Goal: Task Accomplishment & Management: Complete application form

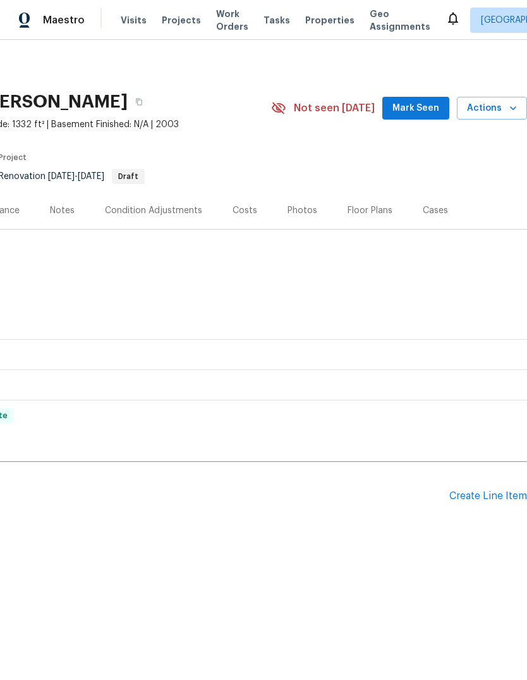
scroll to position [0, 187]
click at [484, 487] on div "Pending Line Items Create Line Item" at bounding box center [170, 496] width 715 height 59
click at [483, 486] on div "Pending Line Items Create Line Item" at bounding box center [170, 496] width 715 height 59
click at [486, 502] on div "Create Line Item" at bounding box center [489, 496] width 78 height 12
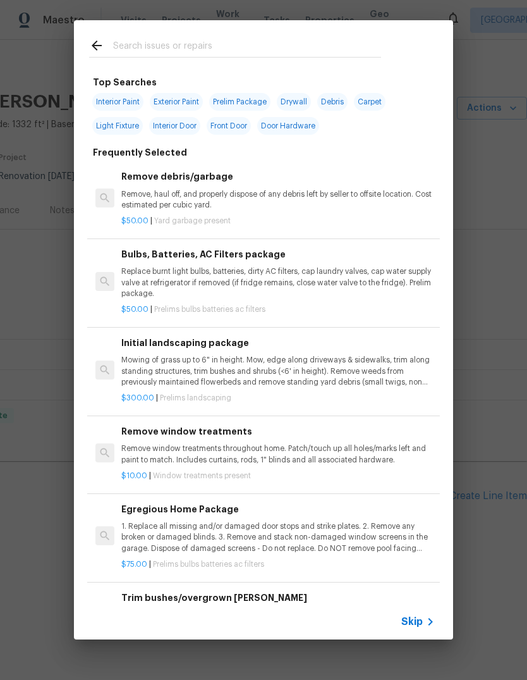
click at [173, 46] on input "text" at bounding box center [247, 47] width 268 height 19
type input "Clean"
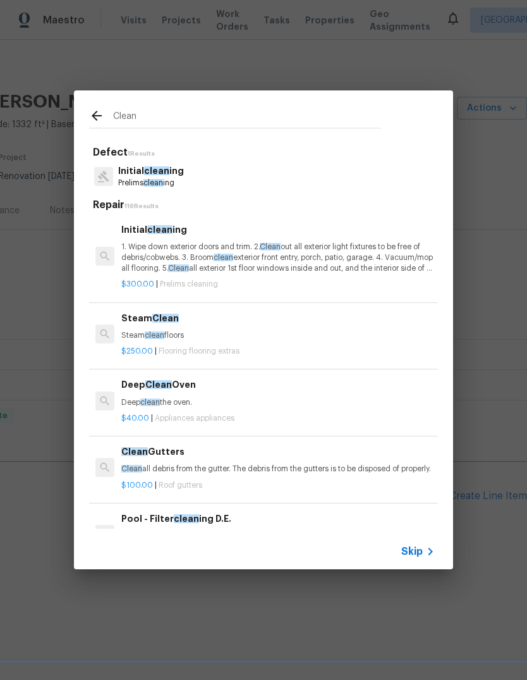
click at [134, 252] on p "1. Wipe down exterior doors and trim. 2. Clean out all exterior light fixtures …" at bounding box center [278, 258] width 314 height 32
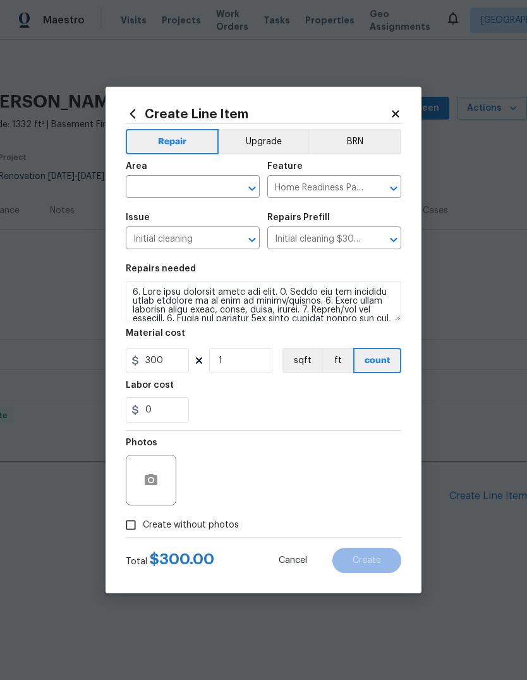
click at [148, 185] on input "text" at bounding box center [175, 188] width 99 height 20
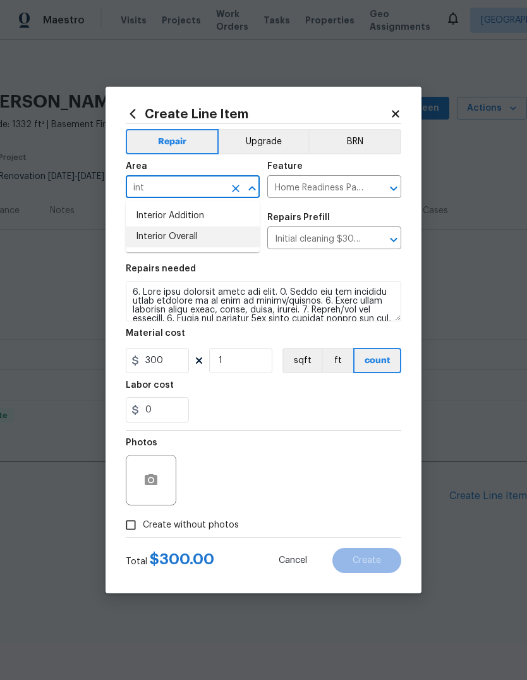
click at [161, 243] on li "Interior Overall" at bounding box center [193, 236] width 134 height 21
type input "Interior Overall"
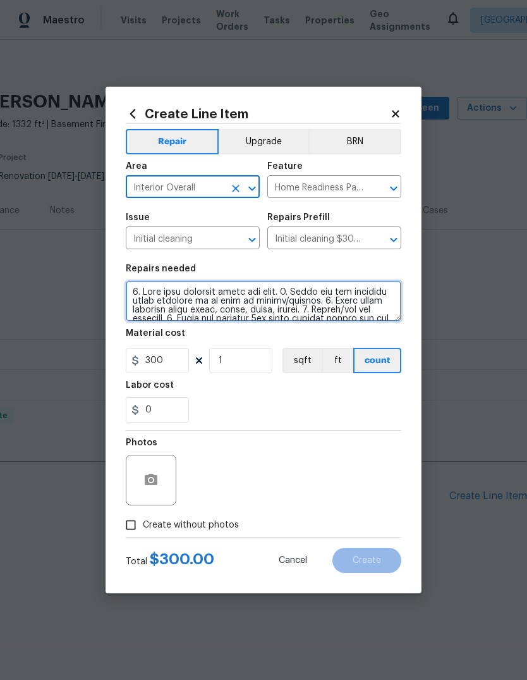
click at [139, 295] on textarea at bounding box center [264, 301] width 276 height 40
click at [130, 297] on textarea at bounding box center [264, 301] width 276 height 40
click at [145, 294] on textarea at bounding box center [264, 301] width 276 height 40
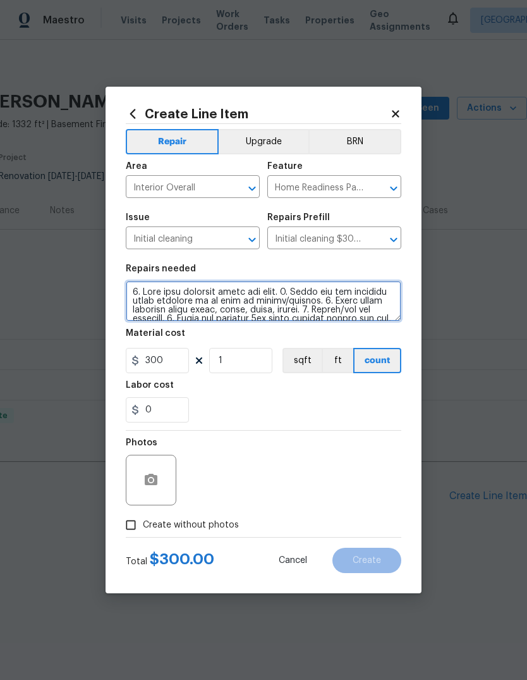
scroll to position [168, 0]
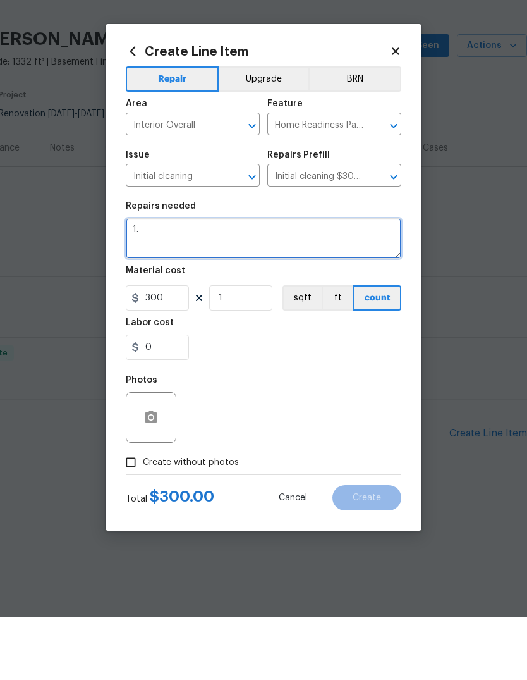
type textarea "1"
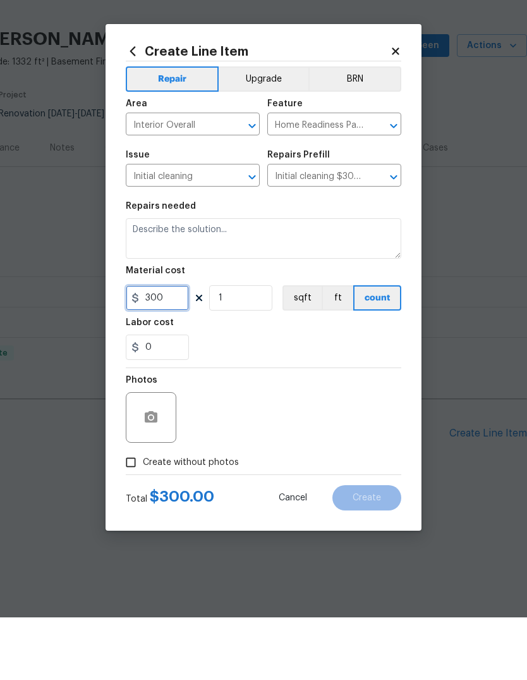
click at [162, 348] on input "300" at bounding box center [157, 360] width 63 height 25
type input "100"
click at [227, 431] on div "Photos" at bounding box center [264, 472] width 276 height 82
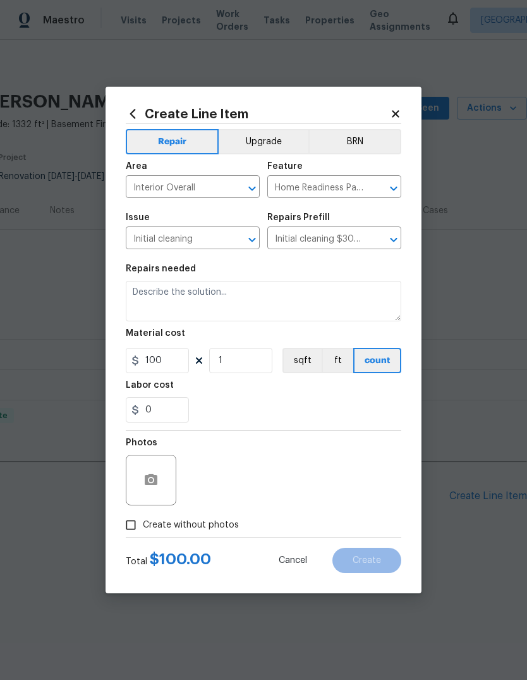
click at [136, 537] on input "Create without photos" at bounding box center [131, 525] width 24 height 24
checkbox input "true"
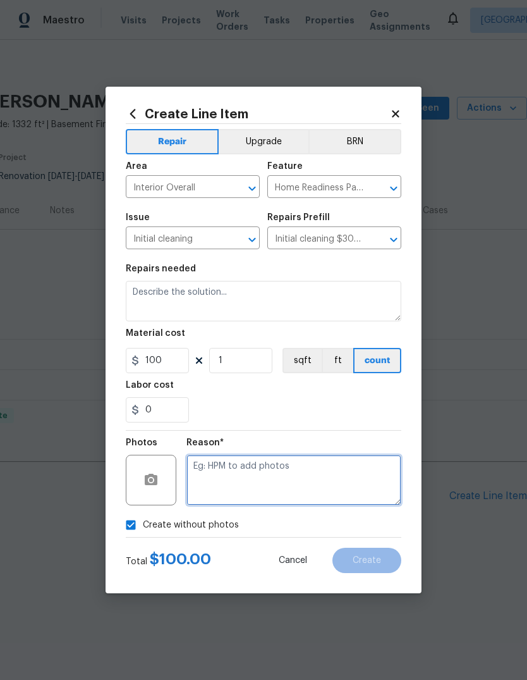
click at [345, 481] on textarea at bounding box center [294, 480] width 215 height 51
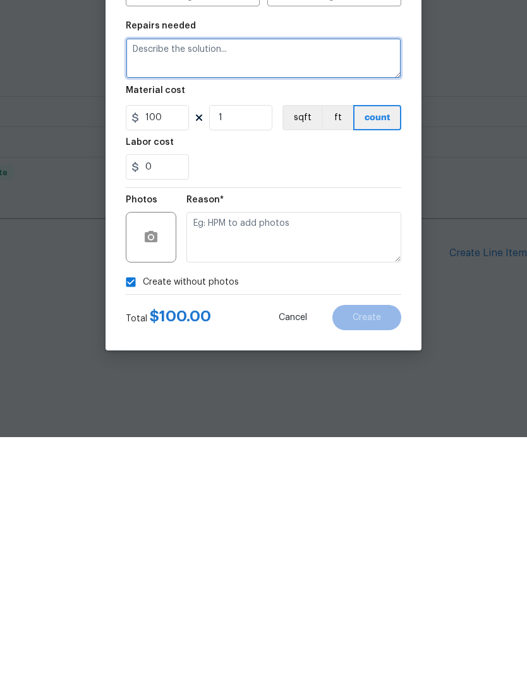
click at [319, 281] on textarea at bounding box center [264, 301] width 276 height 40
type textarea "Post squatter clean"
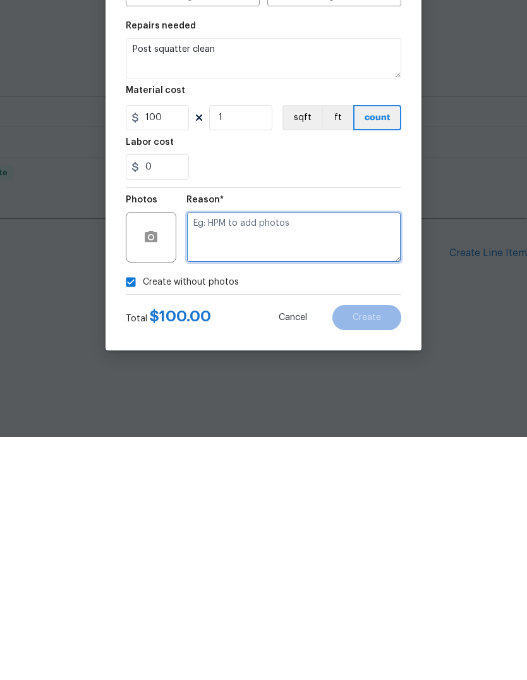
click at [356, 455] on textarea at bounding box center [294, 480] width 215 height 51
type textarea "Clean"
click at [361, 548] on button "Create" at bounding box center [367, 560] width 69 height 25
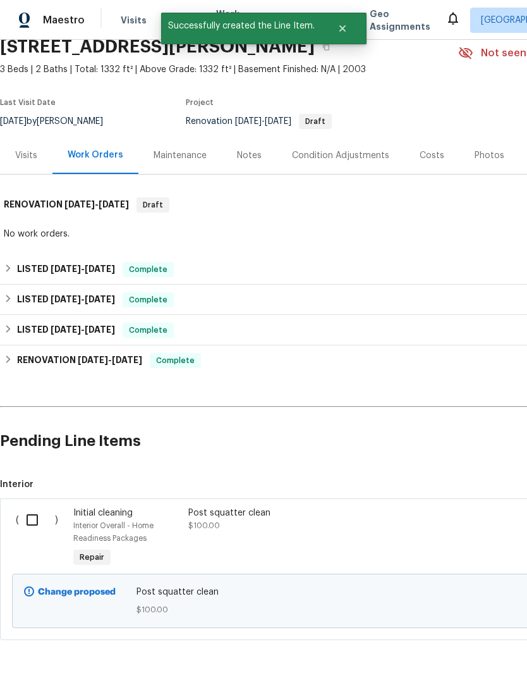
scroll to position [54, 0]
click at [36, 515] on input "checkbox" at bounding box center [37, 520] width 36 height 27
checkbox input "true"
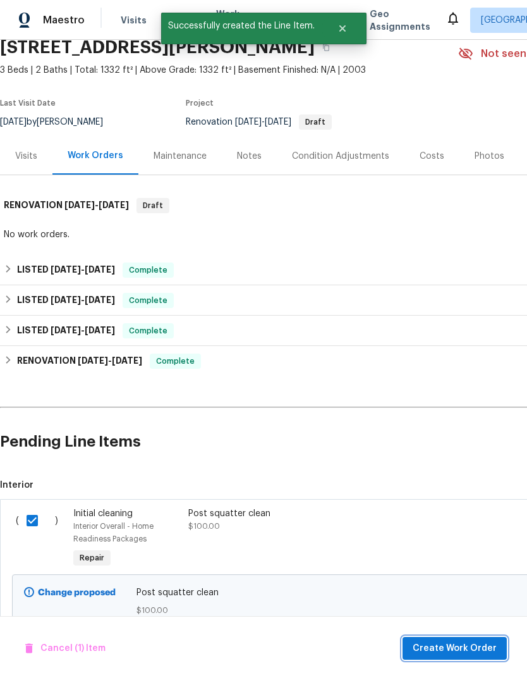
click at [472, 644] on span "Create Work Order" at bounding box center [455, 649] width 84 height 16
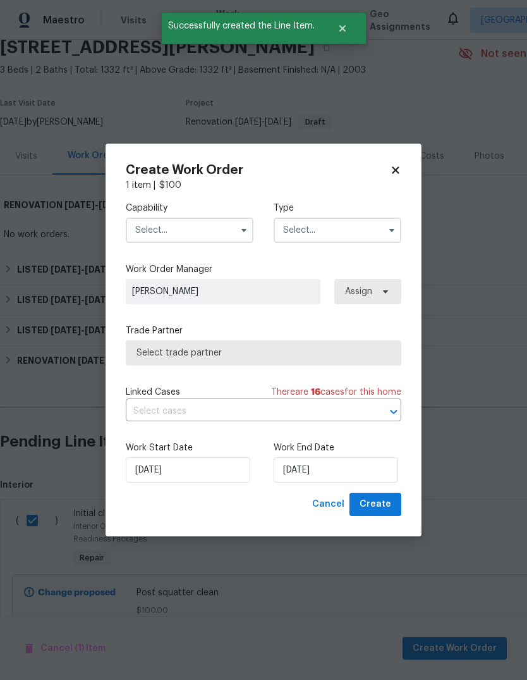
click at [151, 225] on input "text" at bounding box center [190, 230] width 128 height 25
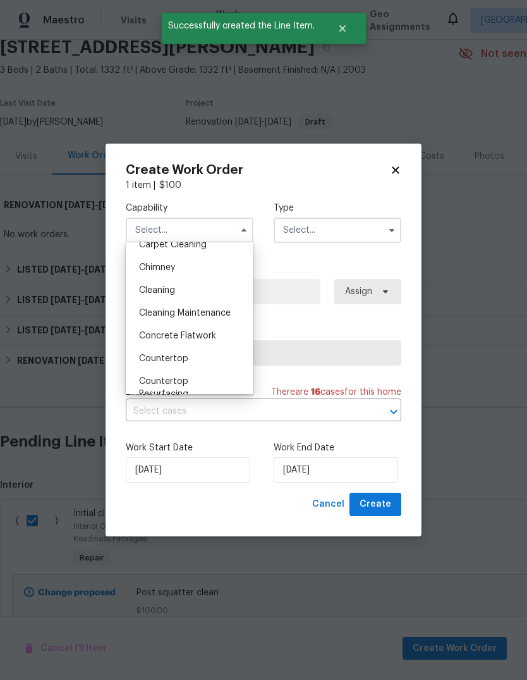
scroll to position [153, 0]
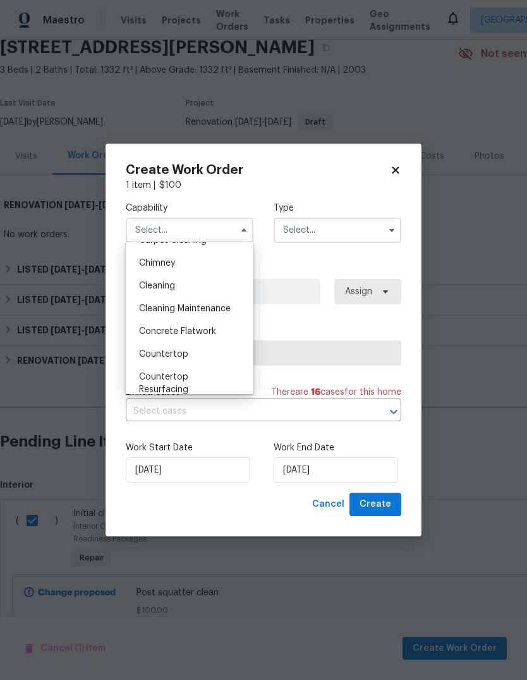
click at [154, 283] on span "Cleaning" at bounding box center [157, 285] width 36 height 9
type input "Cleaning"
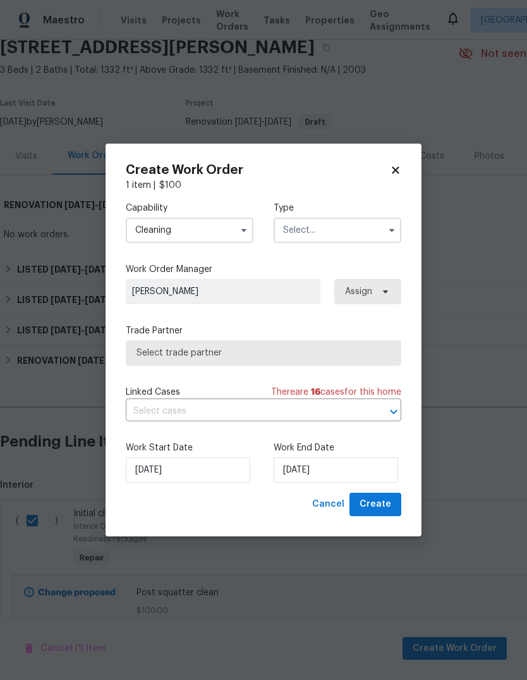
click at [296, 230] on input "text" at bounding box center [338, 230] width 128 height 25
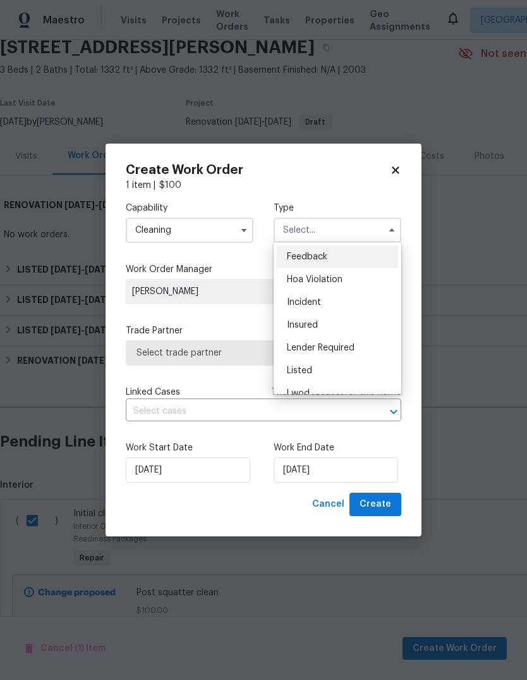
click at [343, 369] on div "Listed" at bounding box center [337, 370] width 121 height 23
type input "Listed"
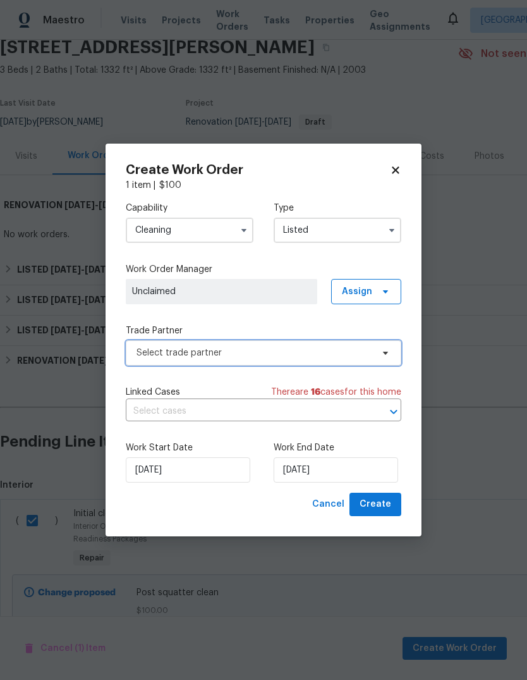
click at [359, 347] on span "Select trade partner" at bounding box center [255, 353] width 236 height 13
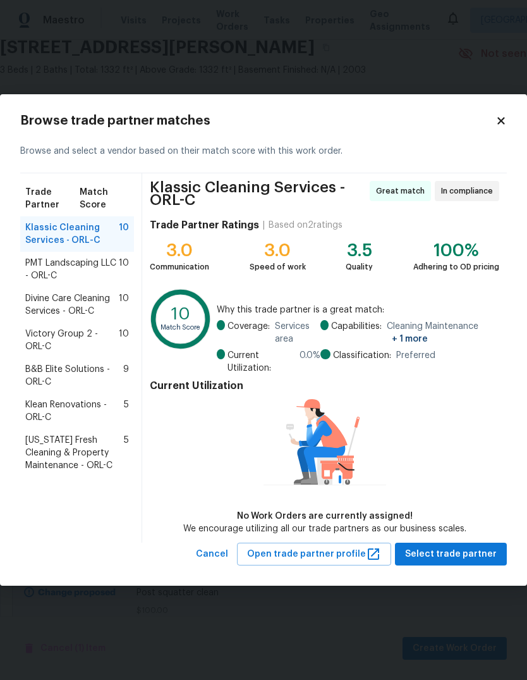
click at [40, 376] on span "B&B Elite Solutions - ORL-C" at bounding box center [74, 375] width 98 height 25
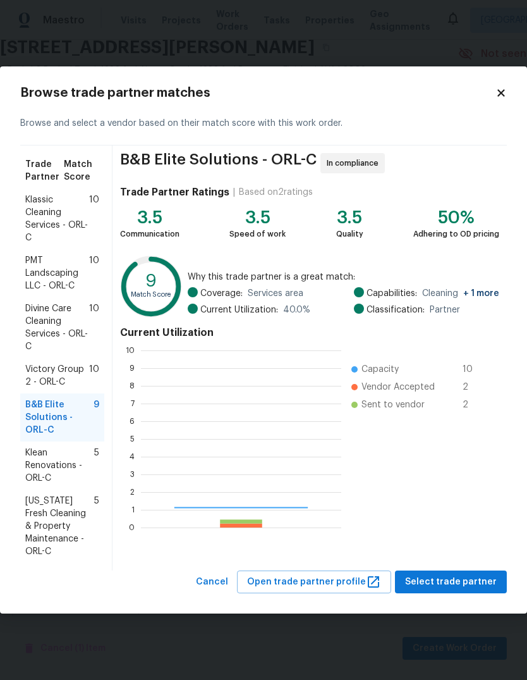
scroll to position [177, 200]
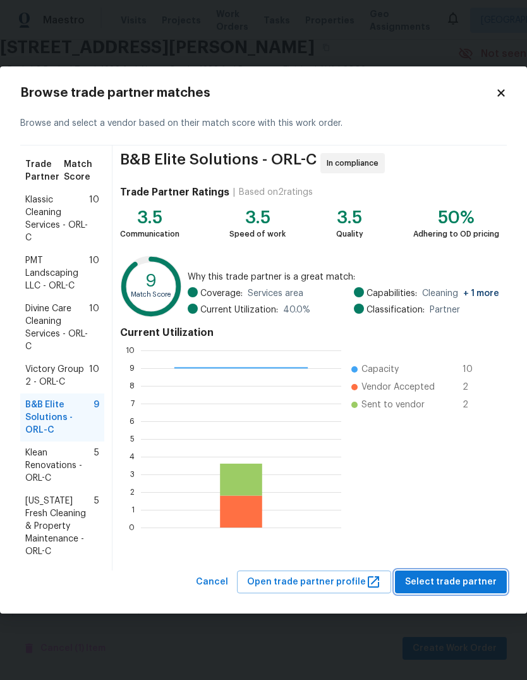
click at [477, 581] on span "Select trade partner" at bounding box center [451, 582] width 92 height 16
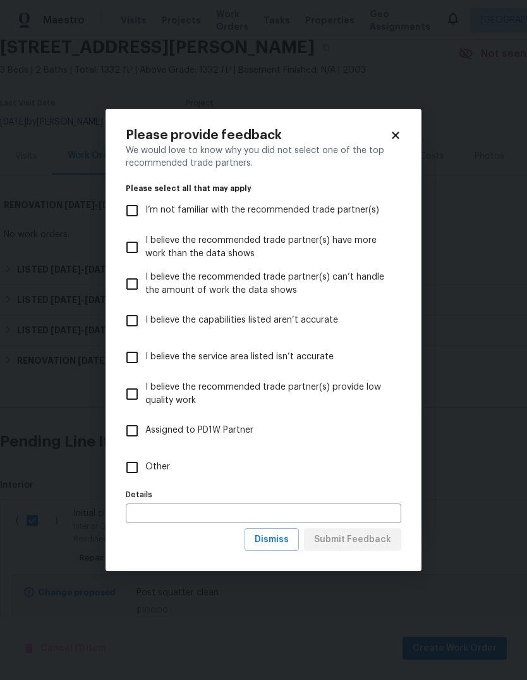
click at [132, 469] on input "Other" at bounding box center [132, 467] width 27 height 27
checkbox input "true"
click at [385, 534] on span "Submit Feedback" at bounding box center [352, 540] width 77 height 16
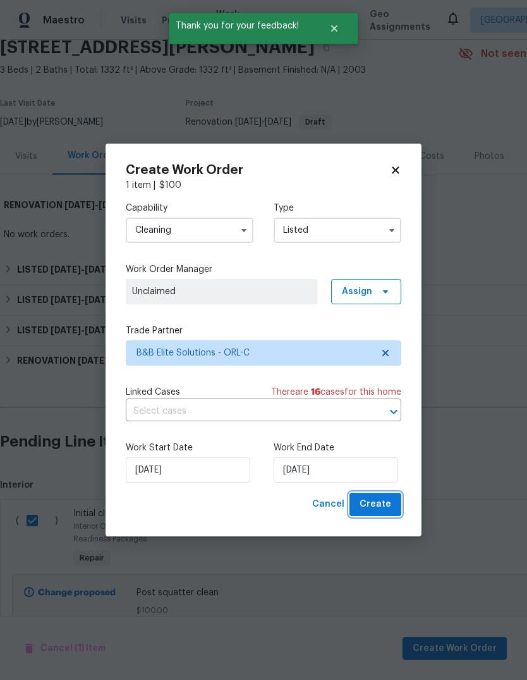
click at [376, 499] on span "Create" at bounding box center [376, 504] width 32 height 16
checkbox input "false"
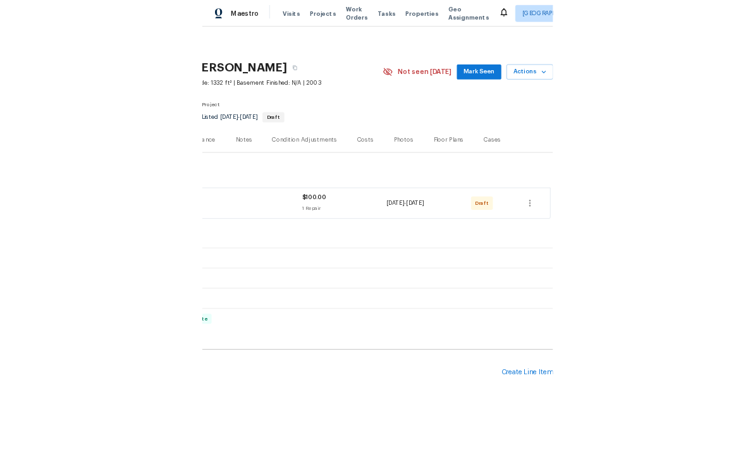
scroll to position [0, 187]
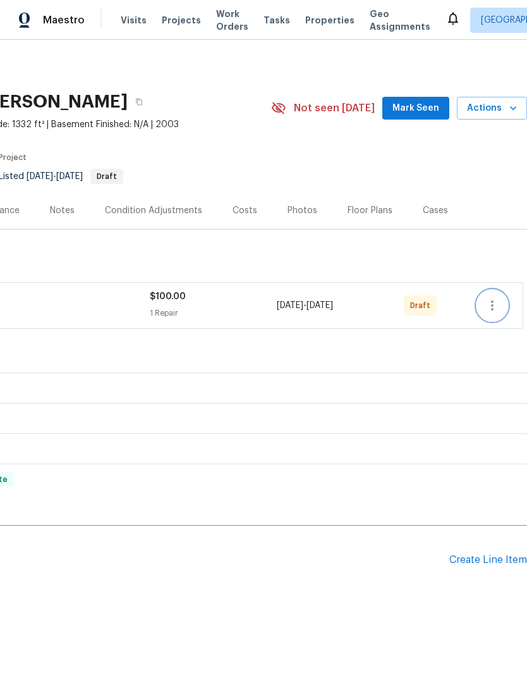
click at [493, 308] on icon "button" at bounding box center [492, 305] width 15 height 15
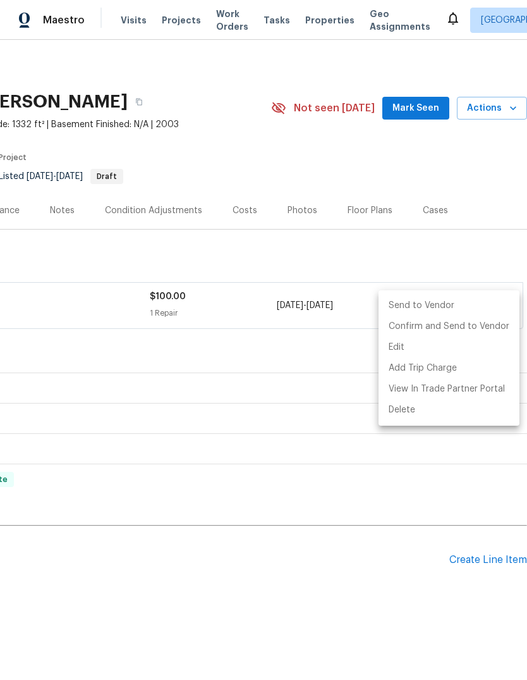
click at [400, 301] on li "Send to Vendor" at bounding box center [449, 305] width 141 height 21
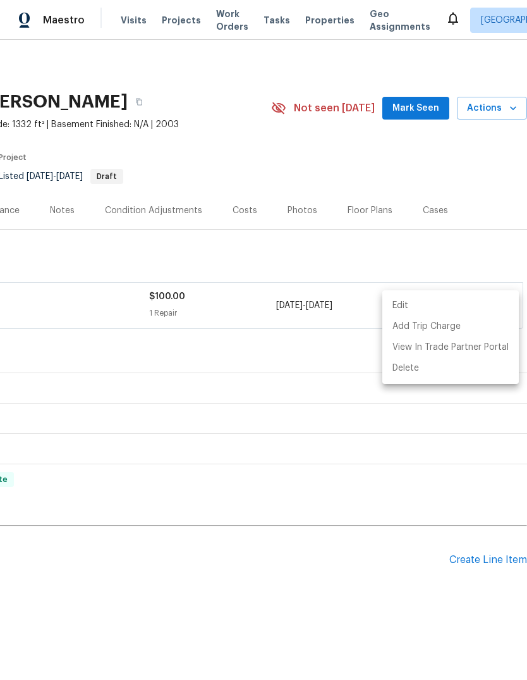
click at [340, 195] on div at bounding box center [263, 340] width 527 height 680
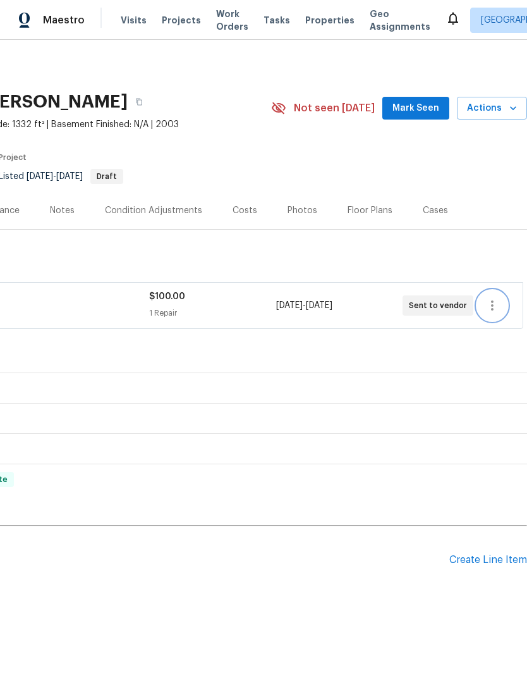
scroll to position [0, 0]
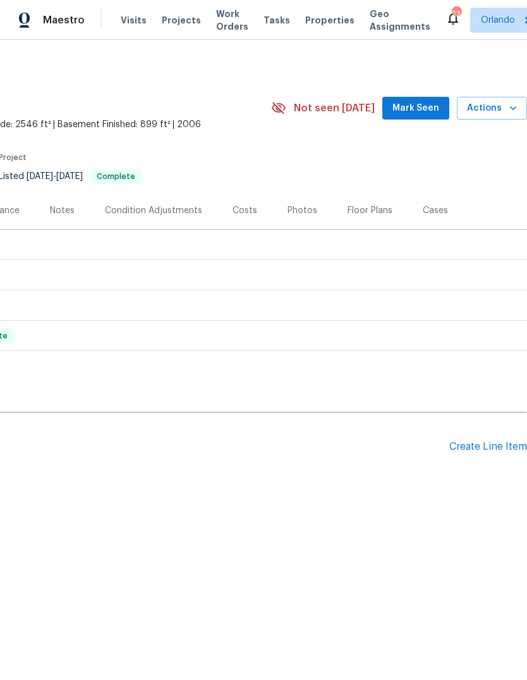
scroll to position [0, 187]
click at [493, 443] on div "Create Line Item" at bounding box center [489, 447] width 78 height 12
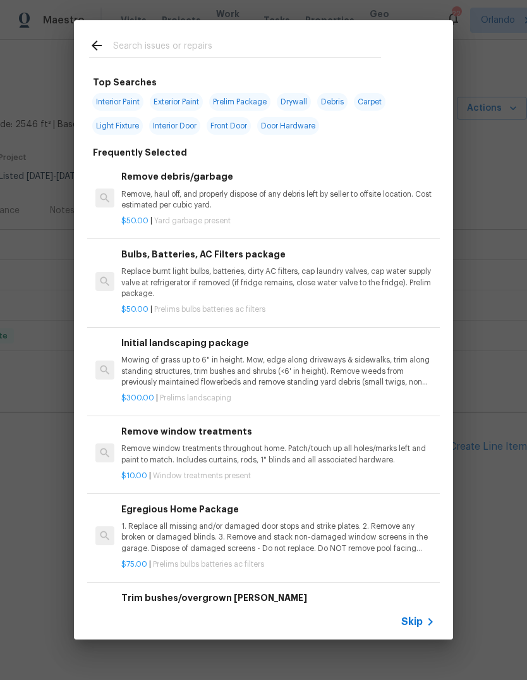
click at [152, 39] on input "text" at bounding box center [247, 47] width 268 height 19
type input "Wimdow"
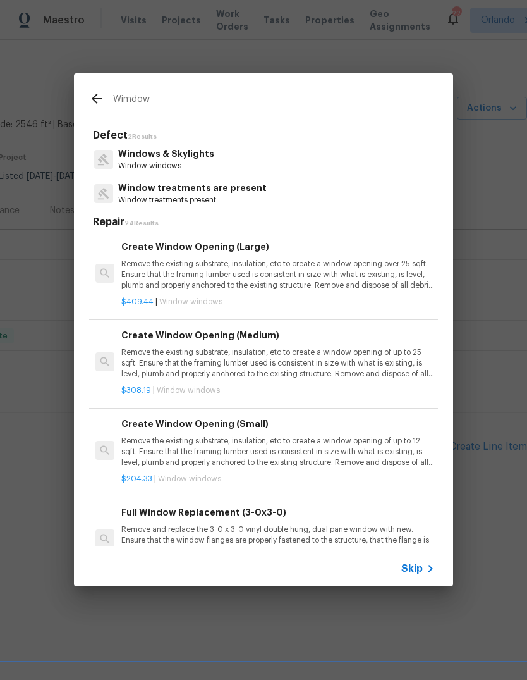
click at [364, 278] on p "Remove the existing substrate, insulation, etc to create a window opening over …" at bounding box center [278, 275] width 314 height 32
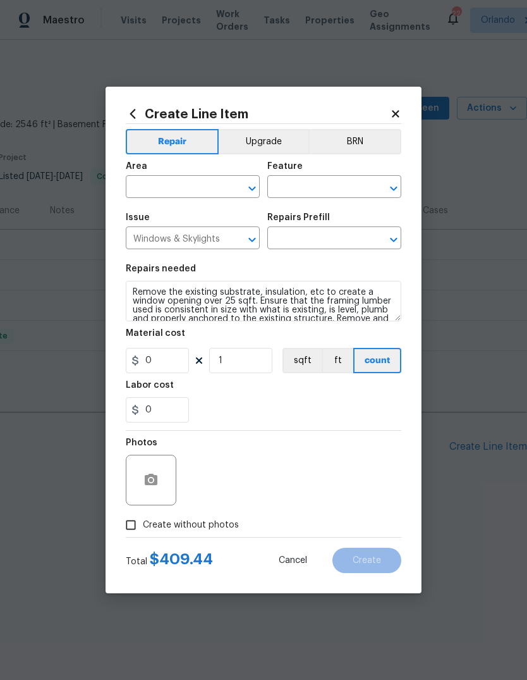
type input "Create Window Opening (Large) $409.44"
type input "409.44"
click at [183, 189] on input "text" at bounding box center [175, 188] width 99 height 20
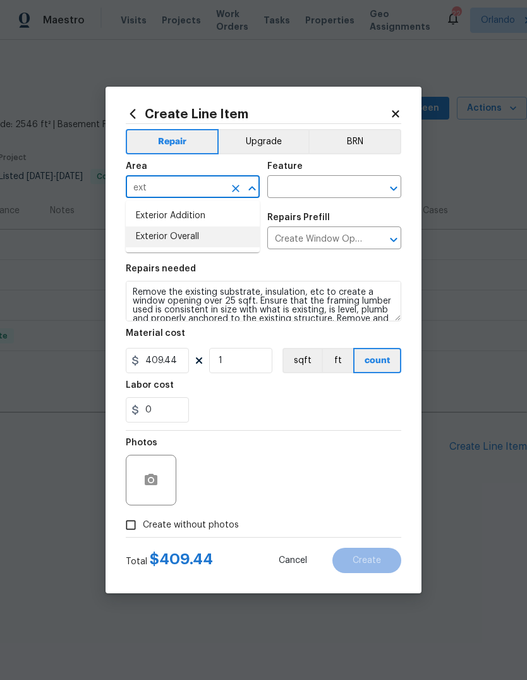
click at [230, 241] on li "Exterior Overall" at bounding box center [193, 236] width 134 height 21
type input "Exterior Overall"
click at [370, 182] on button "Clear" at bounding box center [378, 189] width 18 height 18
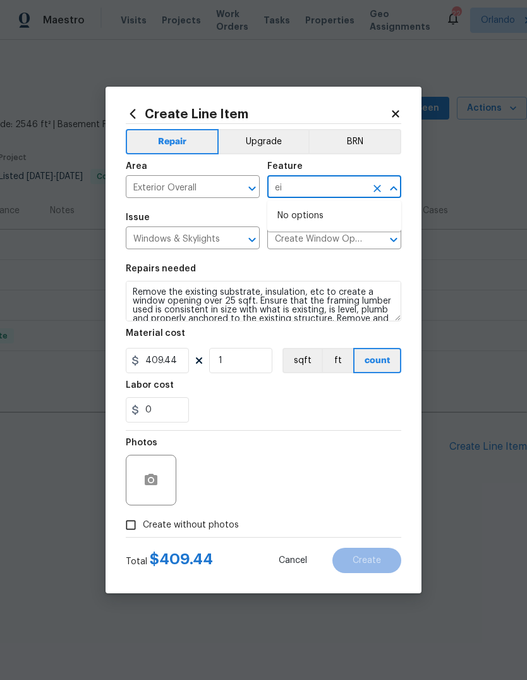
type input "e"
click at [348, 247] on li "Exterior Windows" at bounding box center [335, 246] width 134 height 21
type input "Exterior Windows"
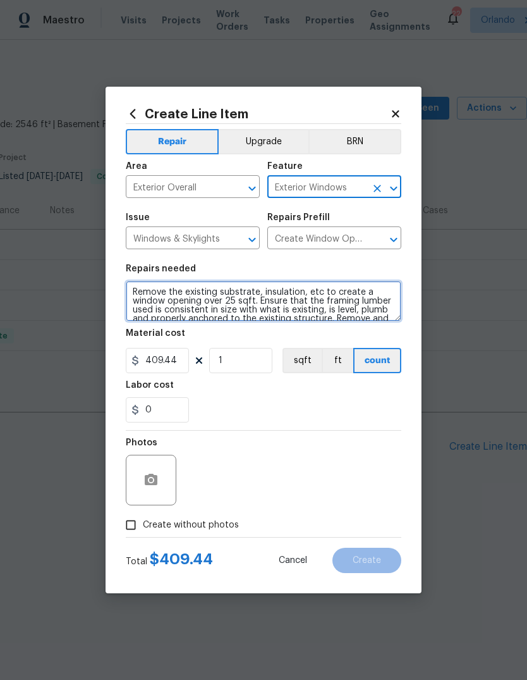
click at [144, 292] on textarea "Remove the existing substrate, insulation, etc to create a window opening over …" at bounding box center [264, 301] width 276 height 40
click at [143, 291] on textarea "Remove the existing substrate, insulation, etc to create a window opening over …" at bounding box center [264, 301] width 276 height 40
click at [151, 291] on textarea "Remove the existing substrate, insulation, etc to create a window opening over …" at bounding box center [264, 301] width 276 height 40
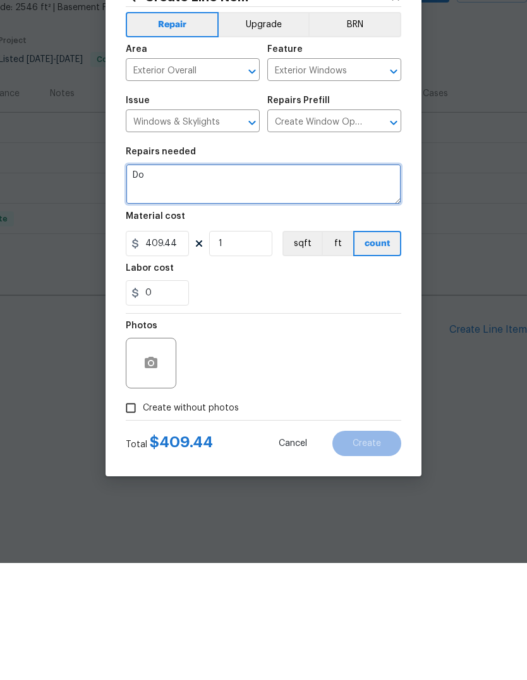
scroll to position [0, 0]
type textarea "Downstairs window shattered. Please repair"
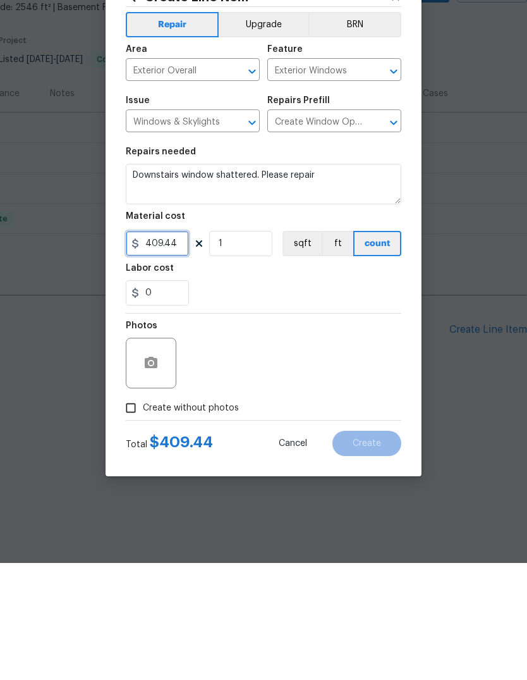
click at [166, 348] on input "409.44" at bounding box center [157, 360] width 63 height 25
click at [154, 348] on input "409.44" at bounding box center [157, 360] width 63 height 25
type input "150"
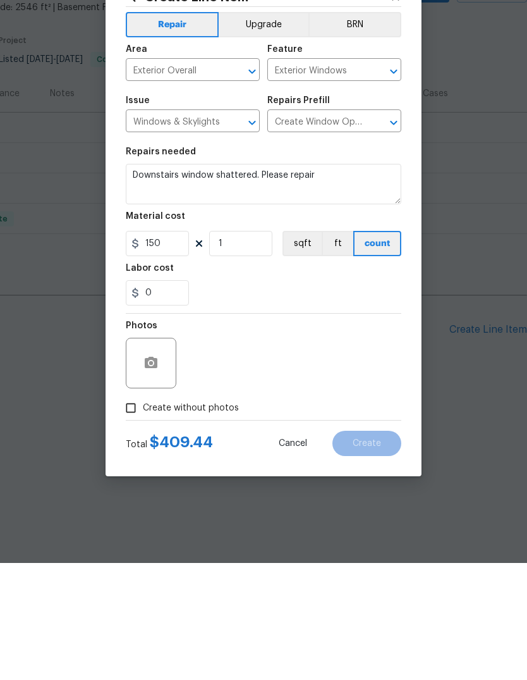
click at [135, 513] on input "Create without photos" at bounding box center [131, 525] width 24 height 24
checkbox input "true"
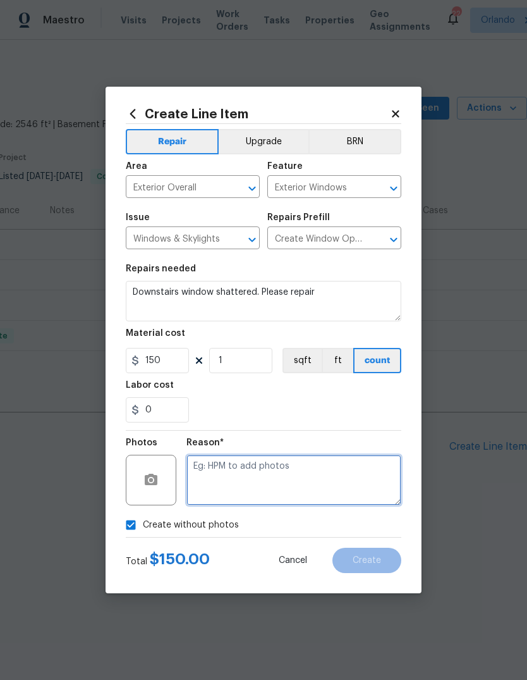
click at [348, 483] on textarea at bounding box center [294, 480] width 215 height 51
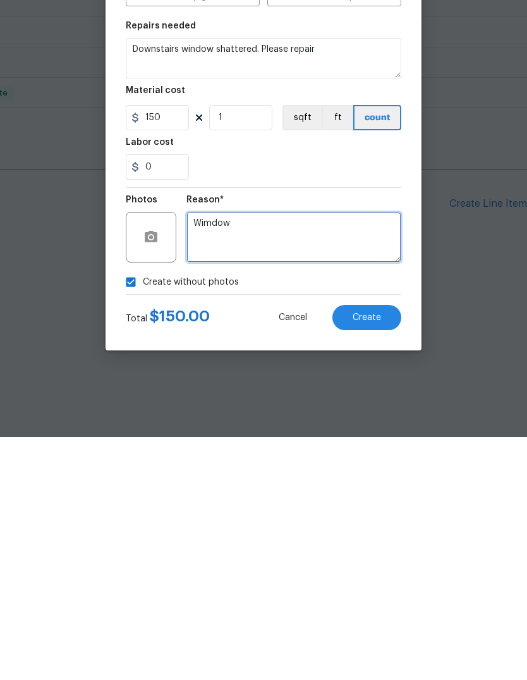
type textarea "Wimdow"
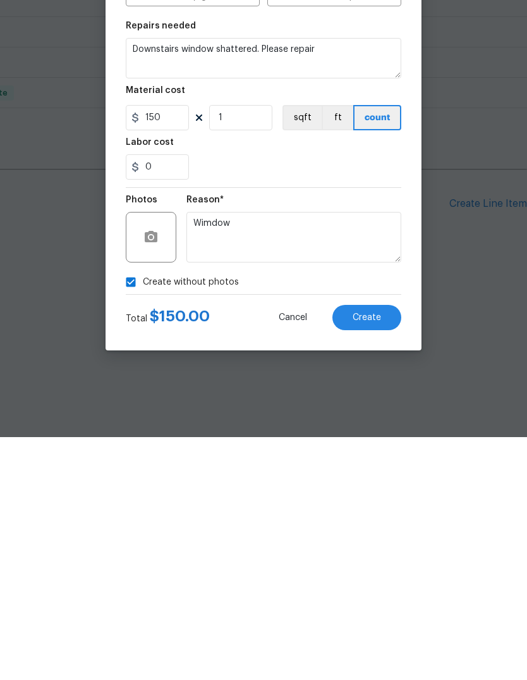
click at [376, 548] on button "Create" at bounding box center [367, 560] width 69 height 25
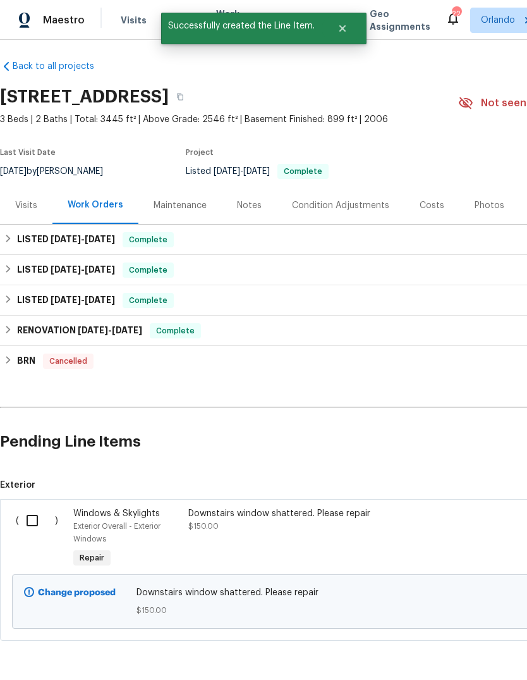
scroll to position [5, 0]
click at [36, 521] on input "checkbox" at bounding box center [37, 520] width 36 height 27
checkbox input "true"
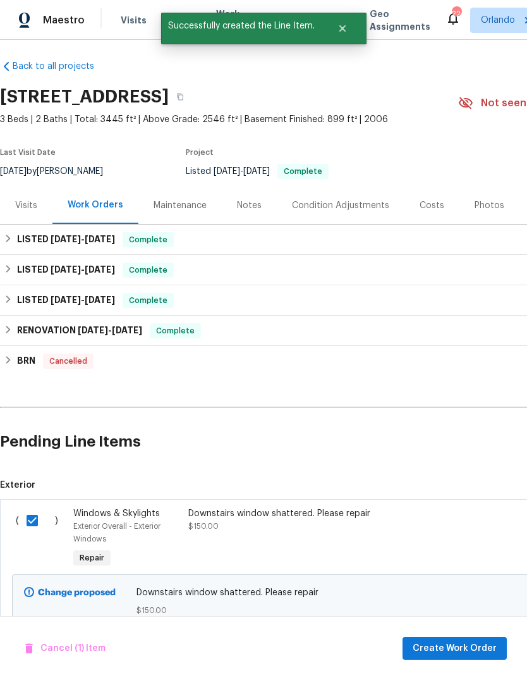
click at [476, 637] on button "Create Work Order" at bounding box center [455, 648] width 104 height 23
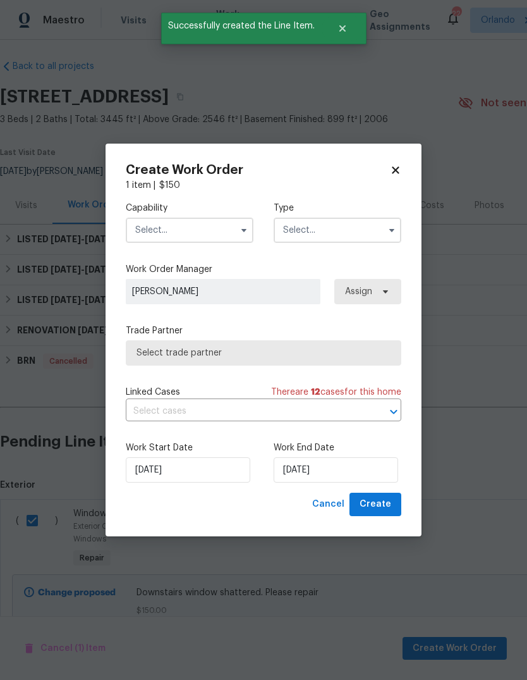
click at [157, 241] on input "text" at bounding box center [190, 230] width 128 height 25
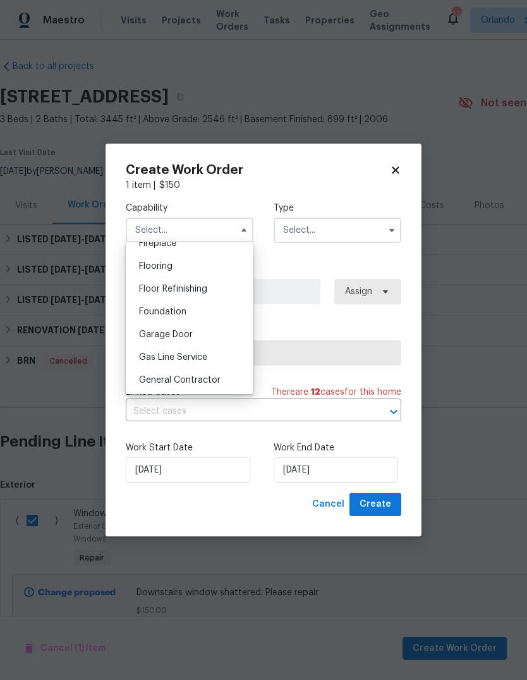
scroll to position [478, 0]
click at [159, 380] on span "General Contractor" at bounding box center [180, 383] width 82 height 9
type input "General Contractor"
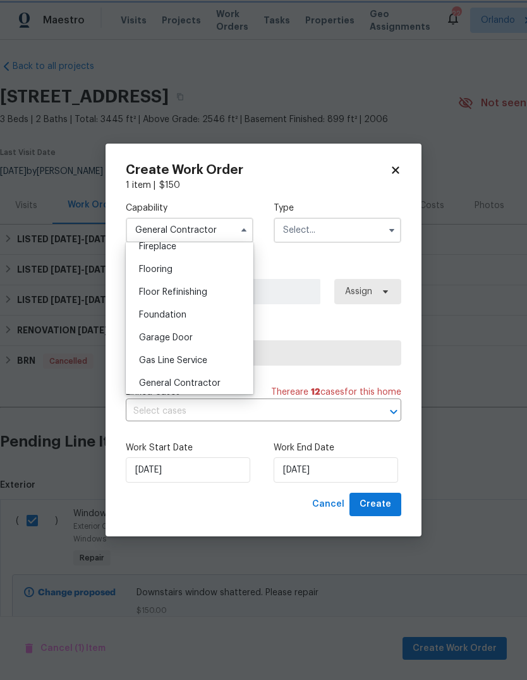
scroll to position [505, 0]
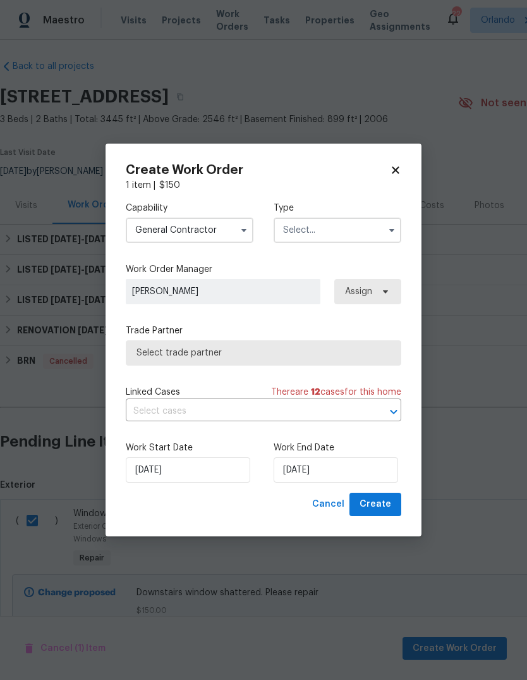
click at [343, 228] on input "text" at bounding box center [338, 230] width 128 height 25
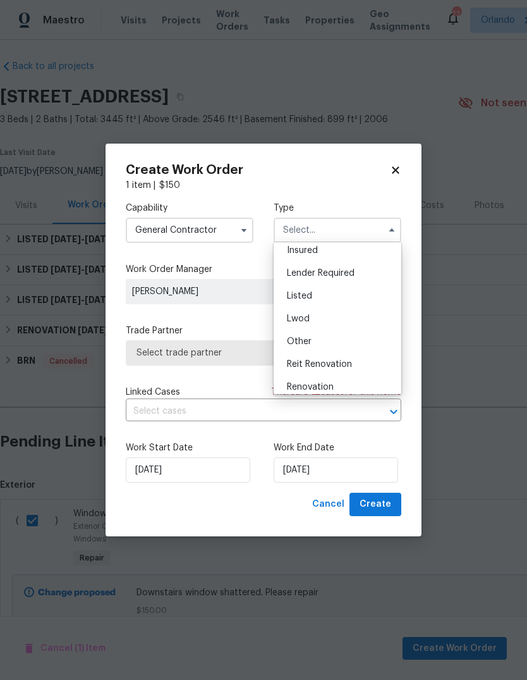
scroll to position [73, 0]
click at [336, 300] on div "Listed" at bounding box center [337, 297] width 121 height 23
type input "Listed"
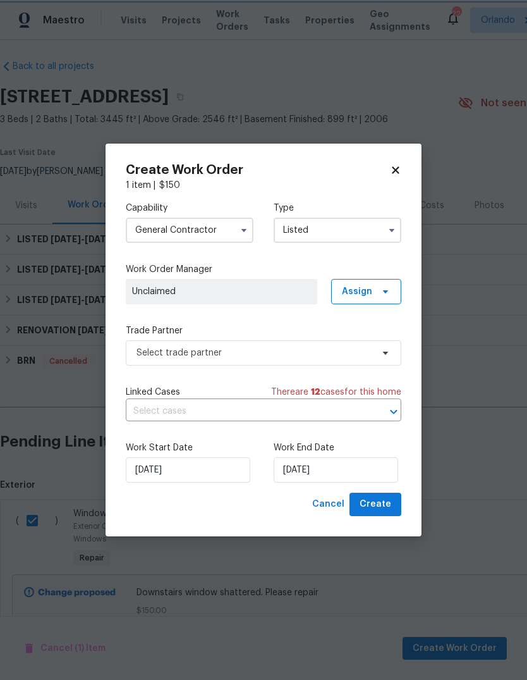
scroll to position [0, 0]
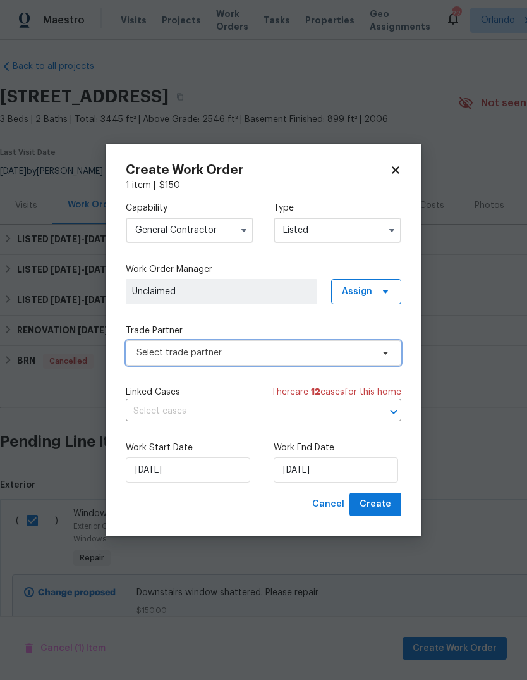
click at [351, 347] on span "Select trade partner" at bounding box center [255, 353] width 236 height 13
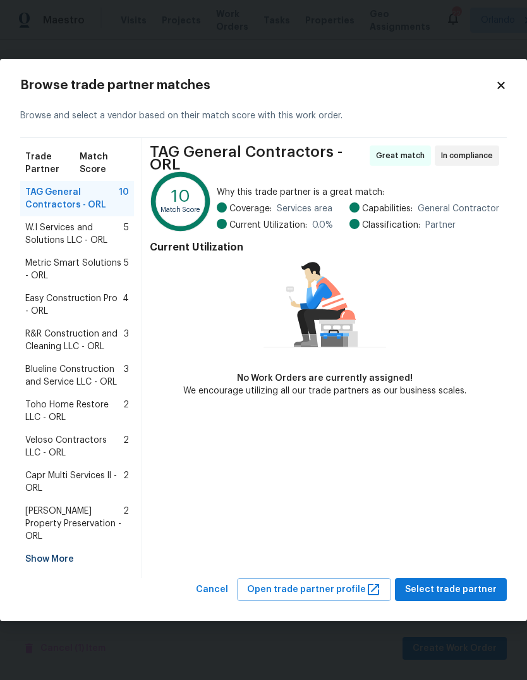
click at [54, 481] on span "Capr Multi Services ll - ORL" at bounding box center [74, 481] width 98 height 25
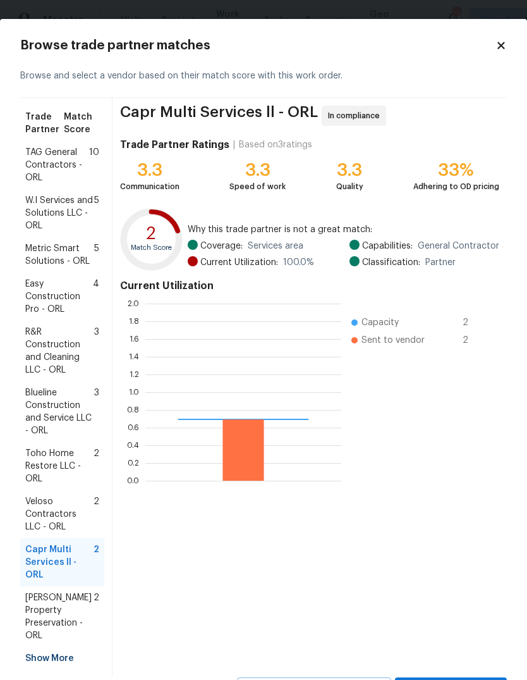
scroll to position [177, 196]
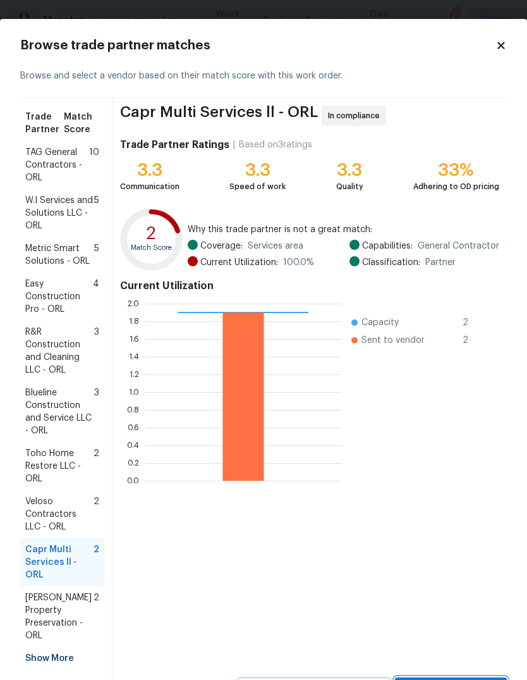
click at [467, 677] on button "Select trade partner" at bounding box center [451, 688] width 112 height 23
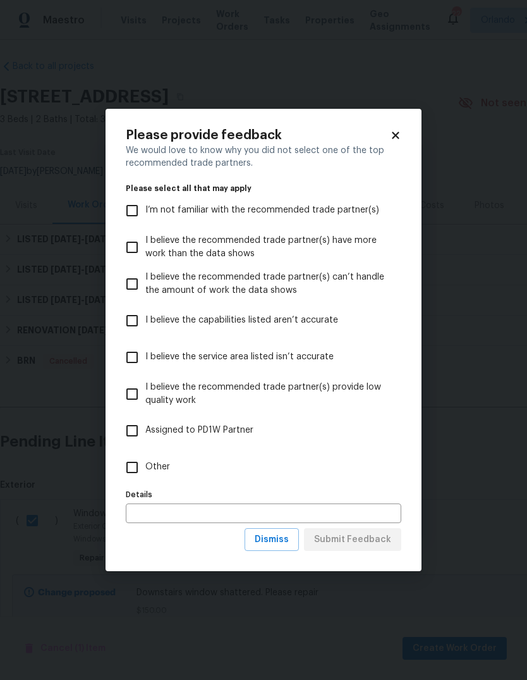
click at [133, 477] on input "Other" at bounding box center [132, 467] width 27 height 27
checkbox input "true"
click at [373, 531] on button "Submit Feedback" at bounding box center [352, 539] width 97 height 23
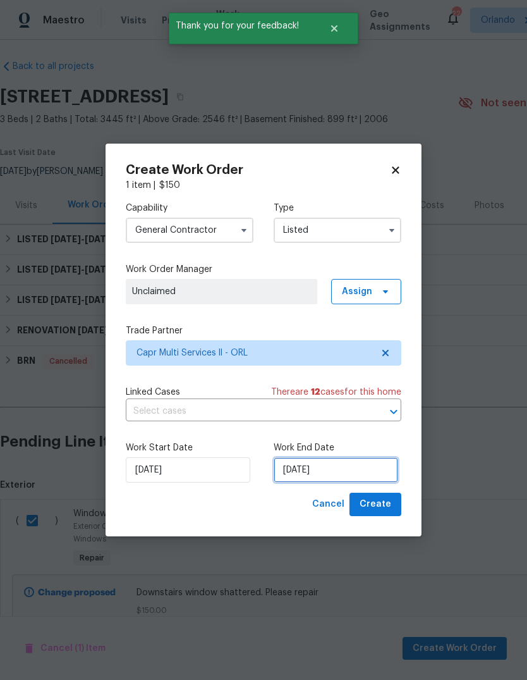
click at [348, 470] on input "[DATE]" at bounding box center [336, 469] width 125 height 25
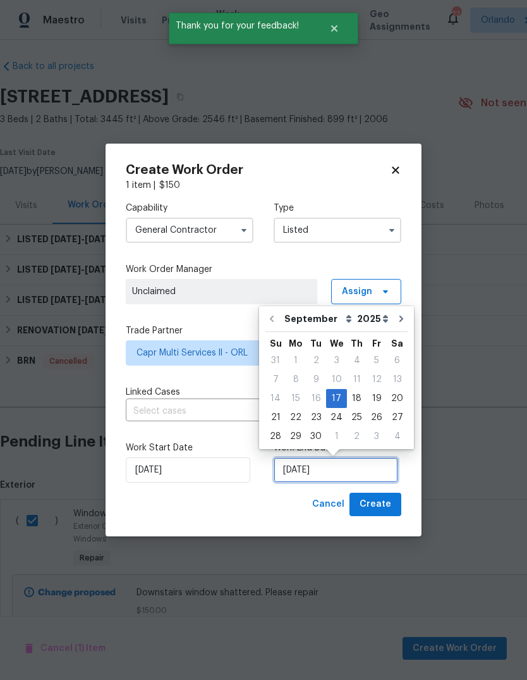
scroll to position [9, 0]
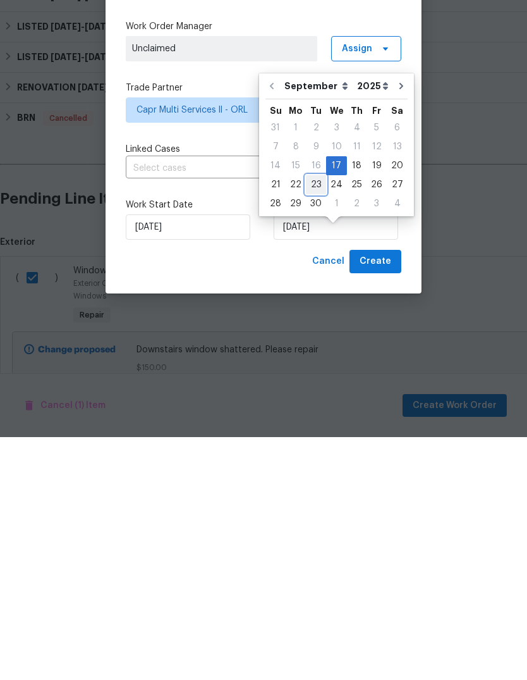
click at [311, 419] on div "23" at bounding box center [316, 428] width 20 height 18
type input "9/23/2025"
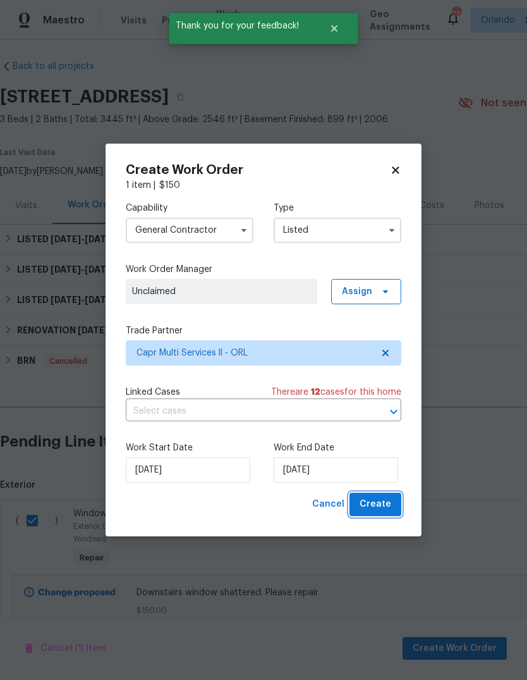
click at [374, 503] on span "Create" at bounding box center [376, 504] width 32 height 16
checkbox input "false"
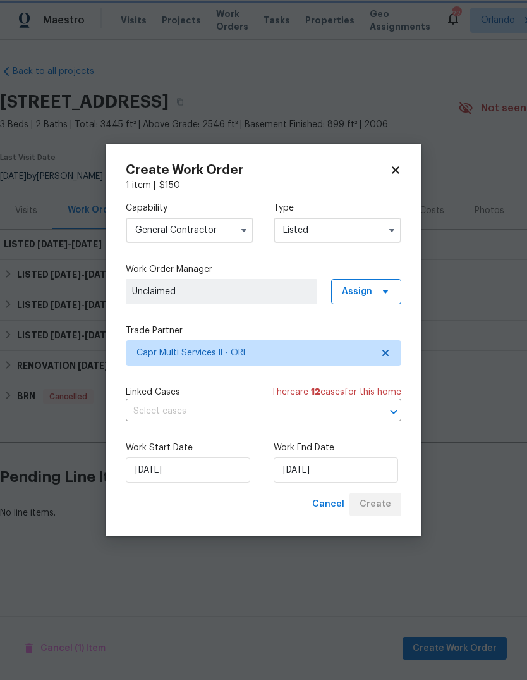
scroll to position [0, 0]
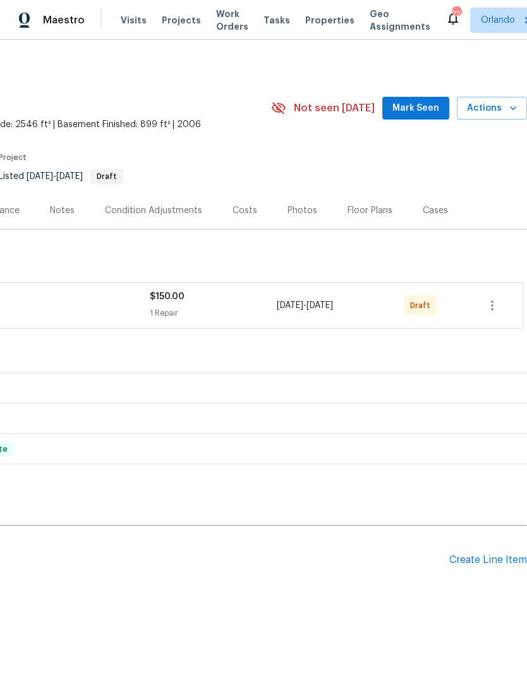
scroll to position [0, 187]
click at [492, 311] on icon "button" at bounding box center [492, 305] width 15 height 15
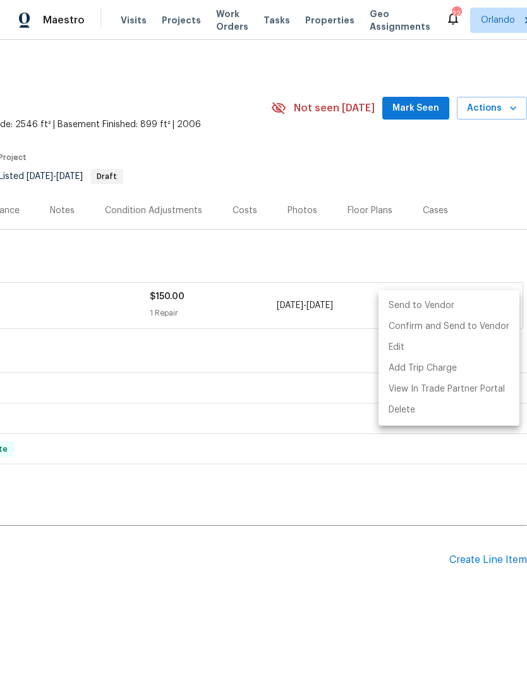
click at [465, 307] on li "Send to Vendor" at bounding box center [449, 305] width 141 height 21
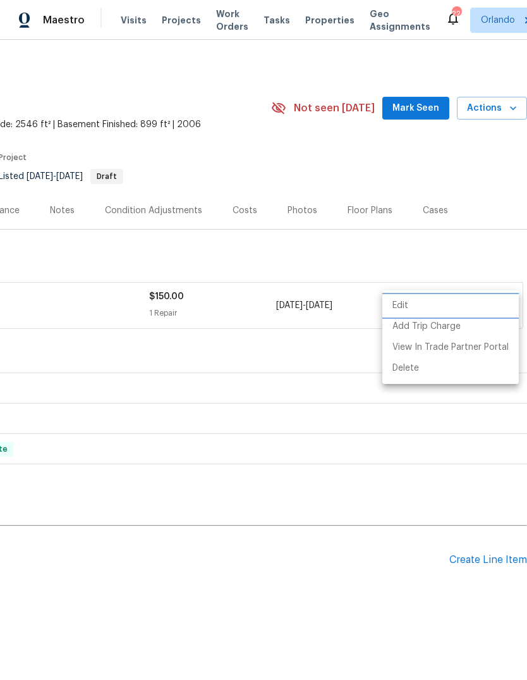
click at [414, 598] on div at bounding box center [263, 340] width 527 height 680
